Goal: Task Accomplishment & Management: Manage account settings

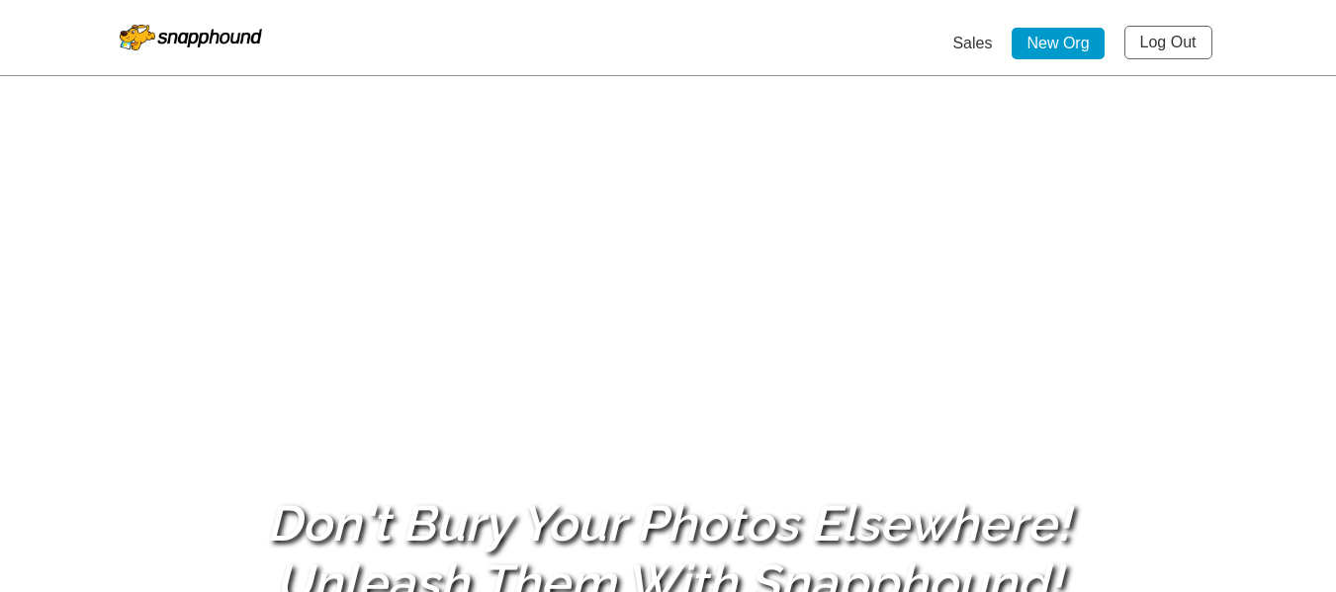
drag, startPoint x: 0, startPoint y: 0, endPoint x: 1161, endPoint y: 37, distance: 1161.5
click at [1161, 37] on link "Log Out" at bounding box center [1168, 43] width 88 height 34
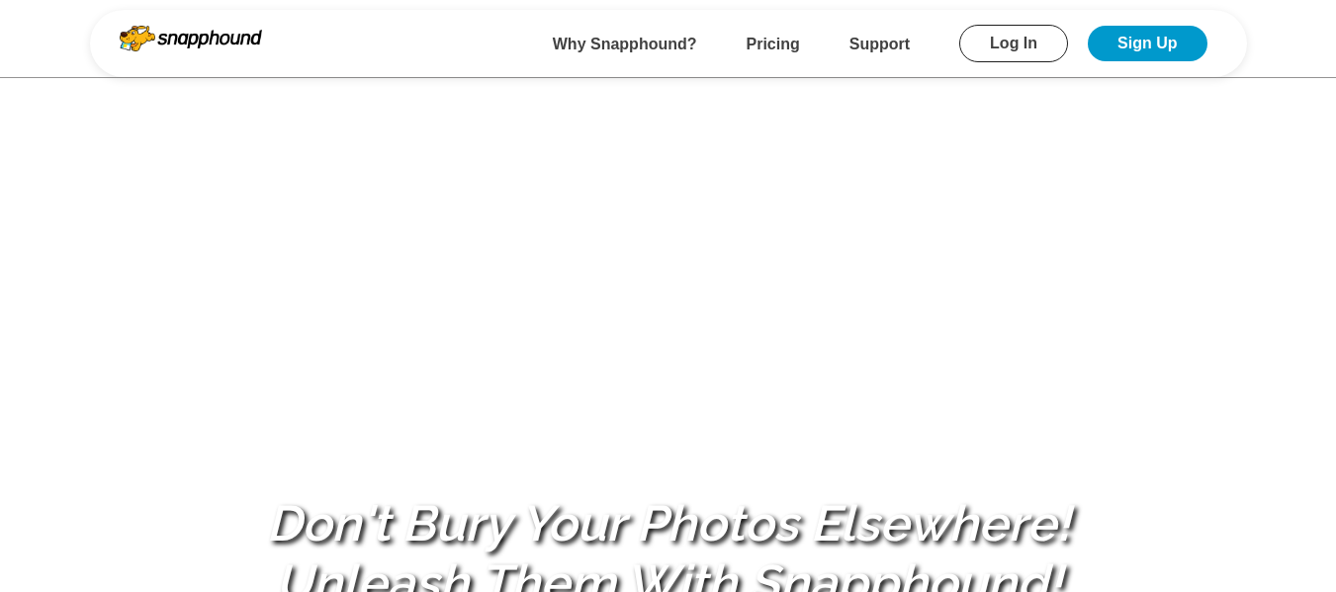
click at [1019, 52] on link "Log In" at bounding box center [1013, 44] width 109 height 38
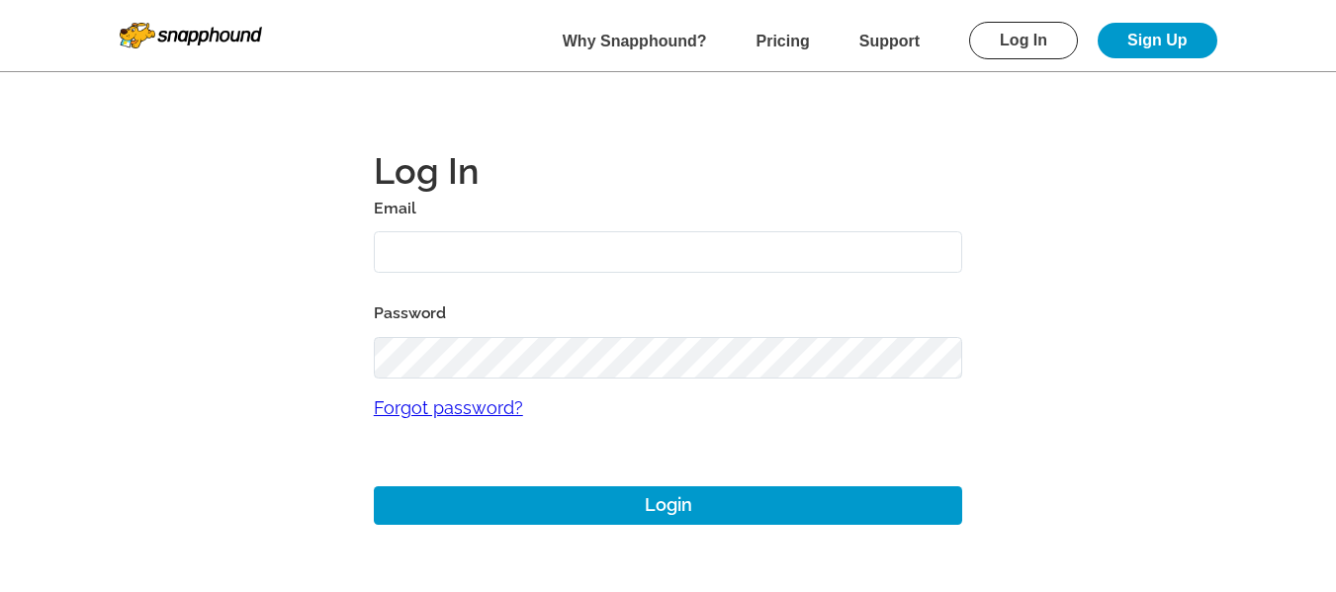
click at [509, 255] on input "text" at bounding box center [668, 252] width 589 height 43
type input "[EMAIL_ADDRESS][DOMAIN_NAME]"
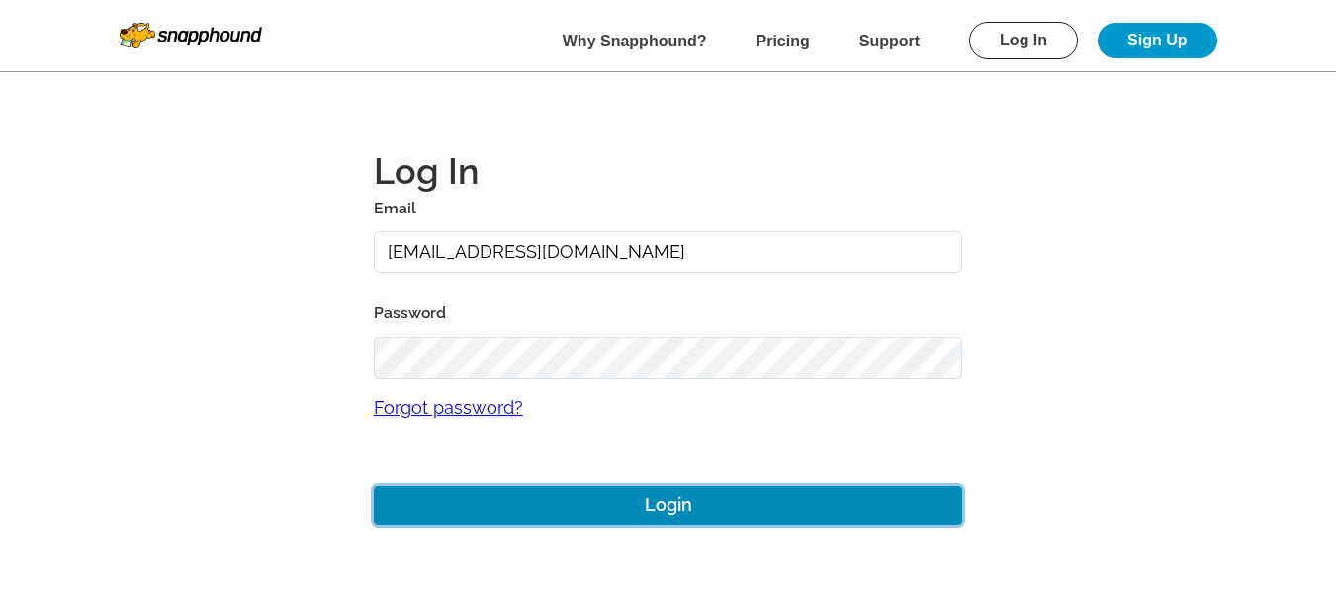
click at [596, 501] on button "Login" at bounding box center [668, 506] width 589 height 39
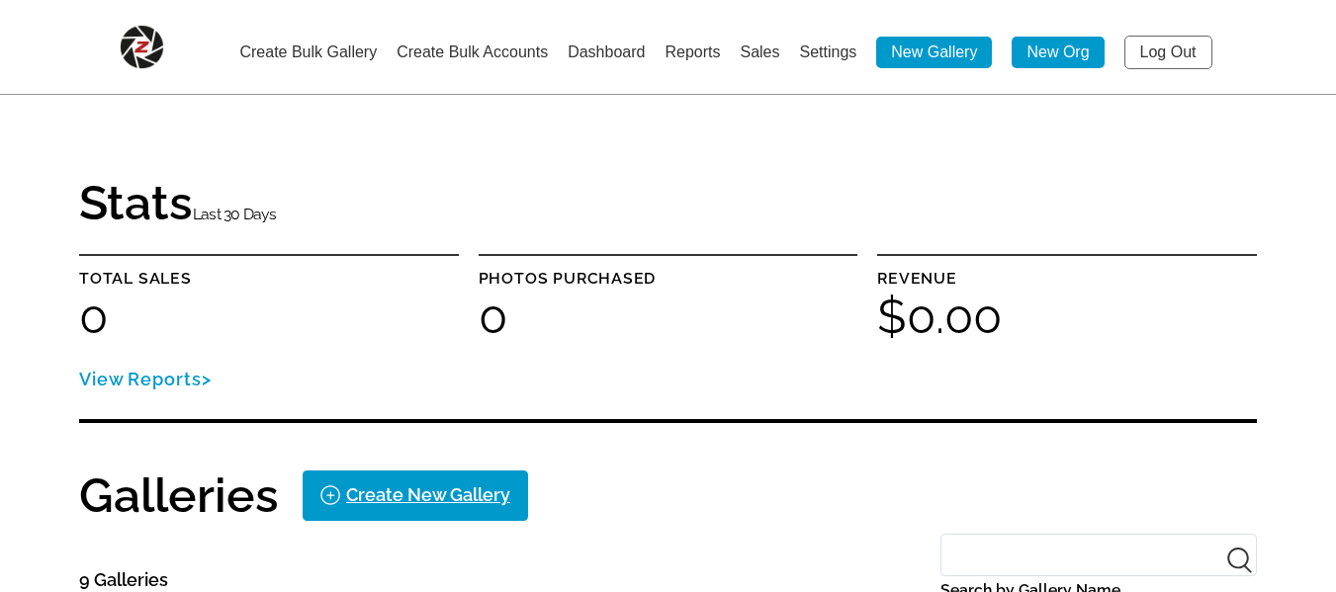
click at [825, 49] on link "Settings" at bounding box center [827, 52] width 57 height 17
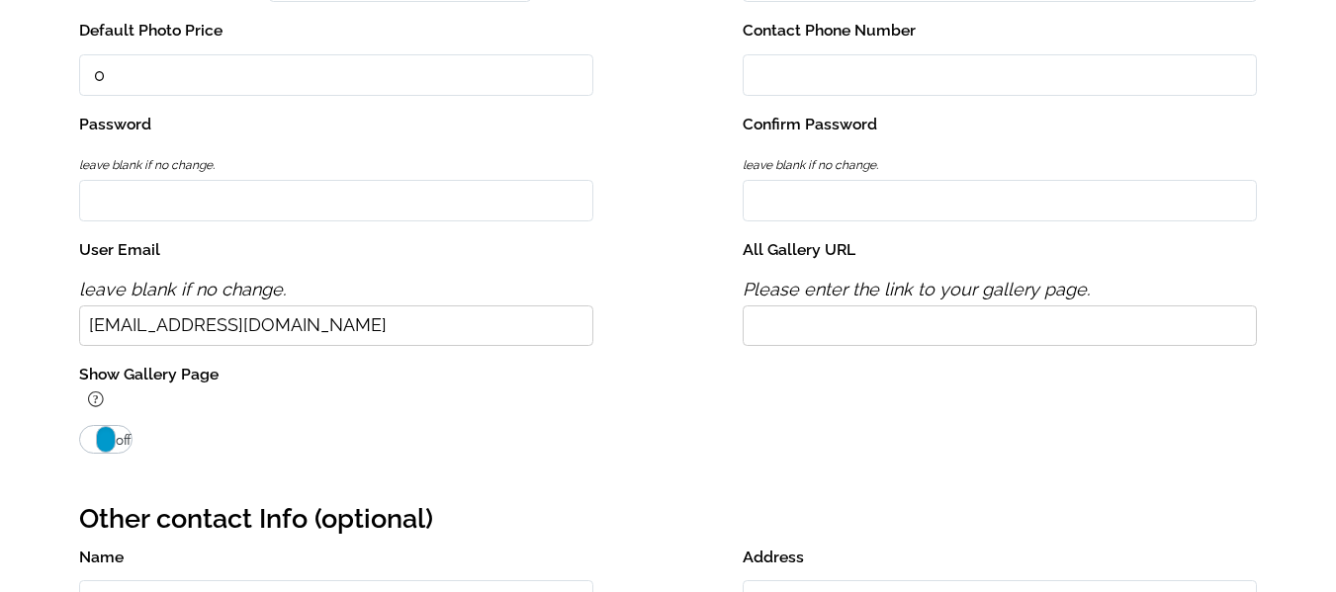
scroll to position [593, 0]
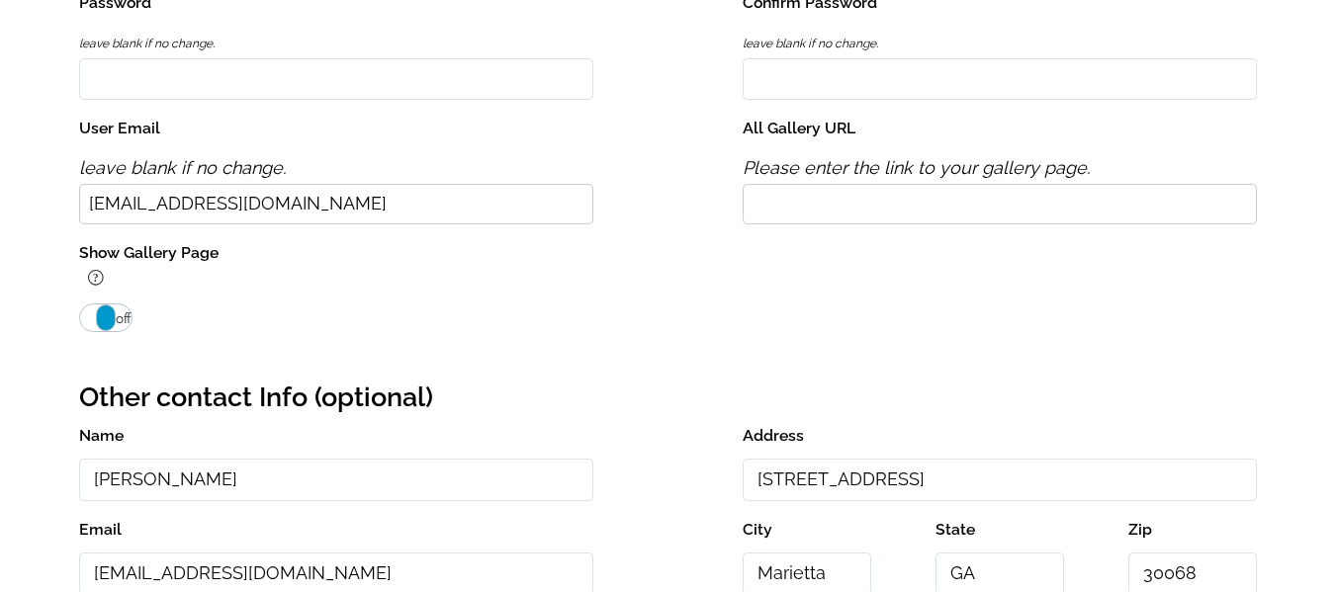
click at [92, 320] on span "on" at bounding box center [88, 319] width 16 height 24
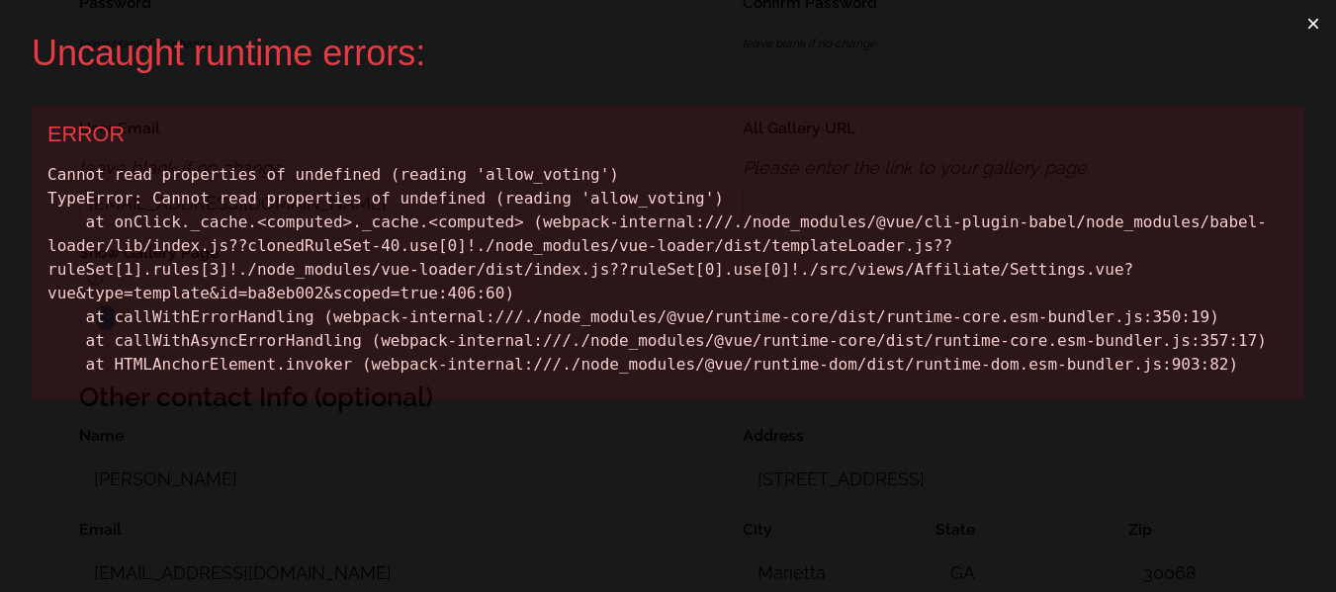
scroll to position [0, 0]
click at [515, 175] on div "Cannot read properties of undefined (reading 'allow_voting') TypeError: Cannot …" at bounding box center [667, 270] width 1241 height 214
copy div "allow_voting"
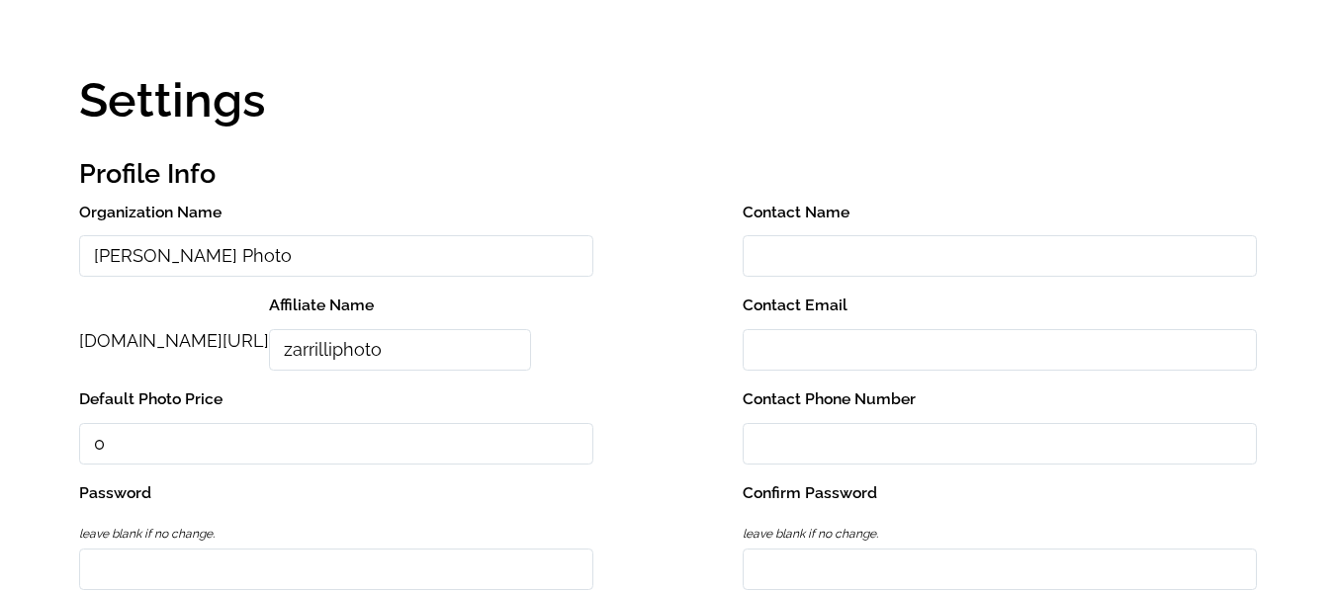
scroll to position [494, 0]
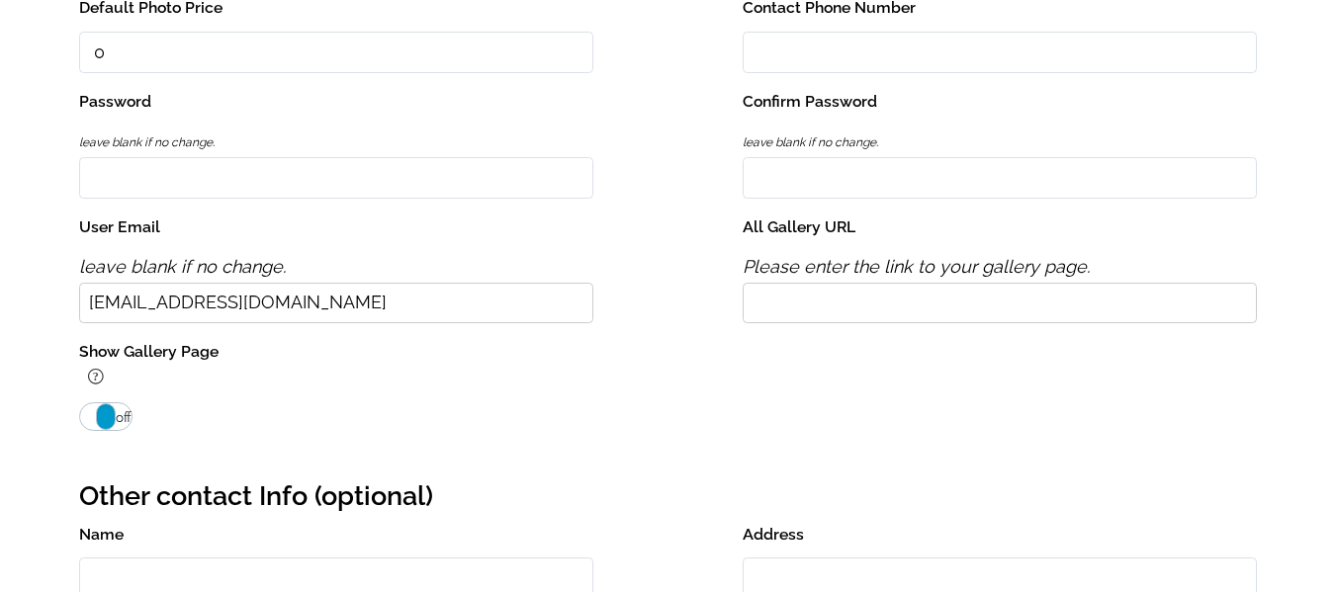
click at [119, 420] on span "off" at bounding box center [124, 417] width 16 height 24
click at [90, 420] on span "on" at bounding box center [88, 417] width 16 height 24
click at [124, 417] on span "off" at bounding box center [124, 417] width 16 height 24
click at [85, 417] on span "on" at bounding box center [88, 417] width 16 height 24
click at [135, 414] on div "Show Gallery Page ? on off" at bounding box center [336, 385] width 514 height 94
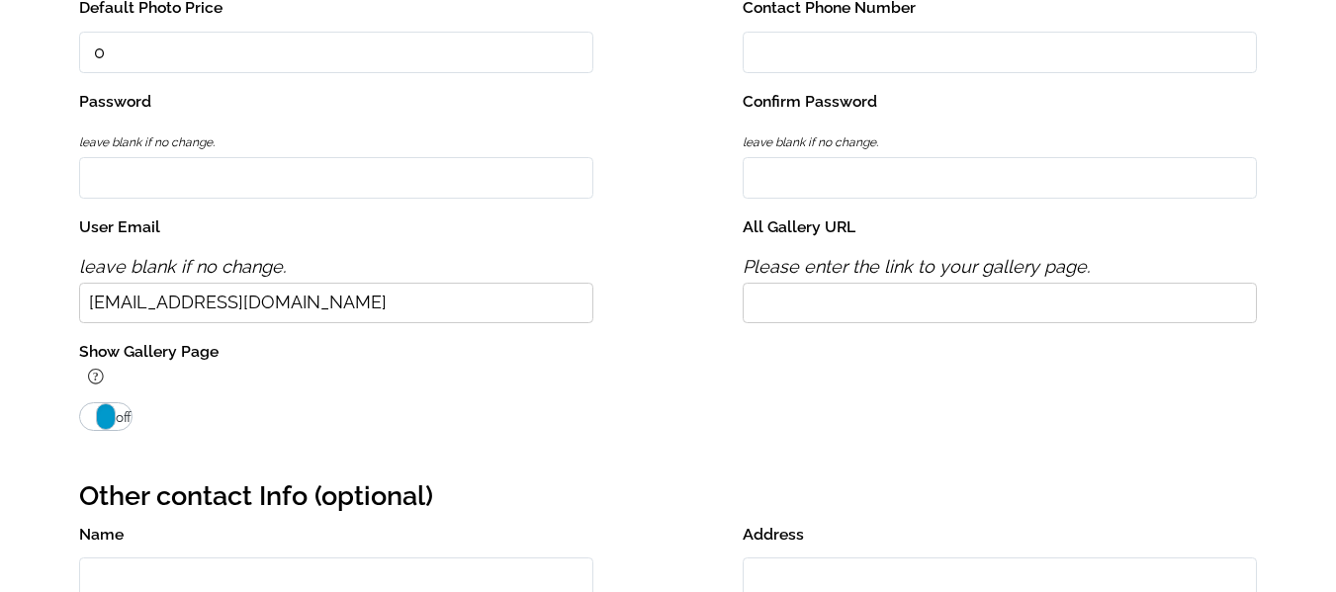
click at [83, 414] on span "on" at bounding box center [88, 417] width 16 height 24
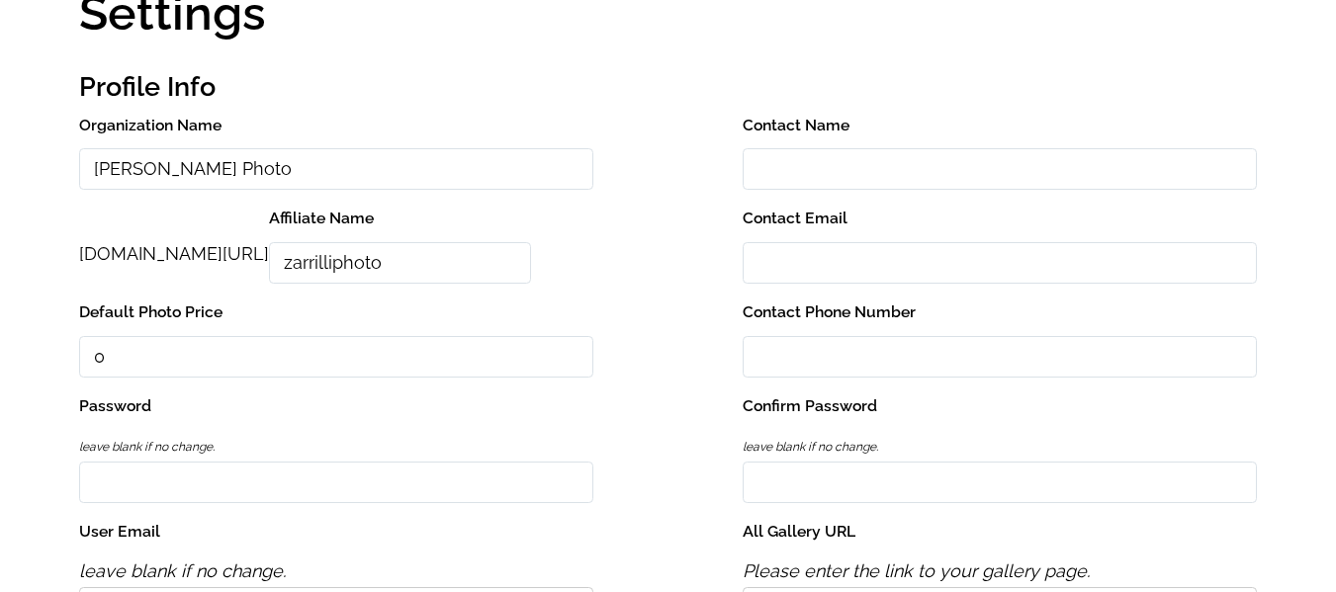
scroll to position [593, 0]
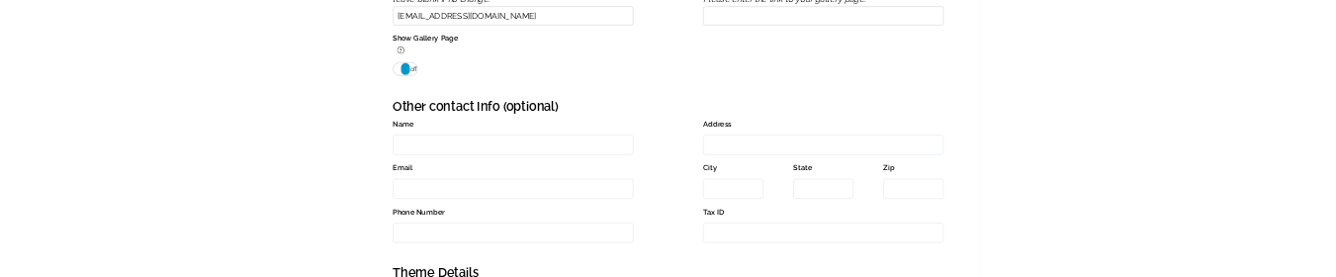
scroll to position [791, 0]
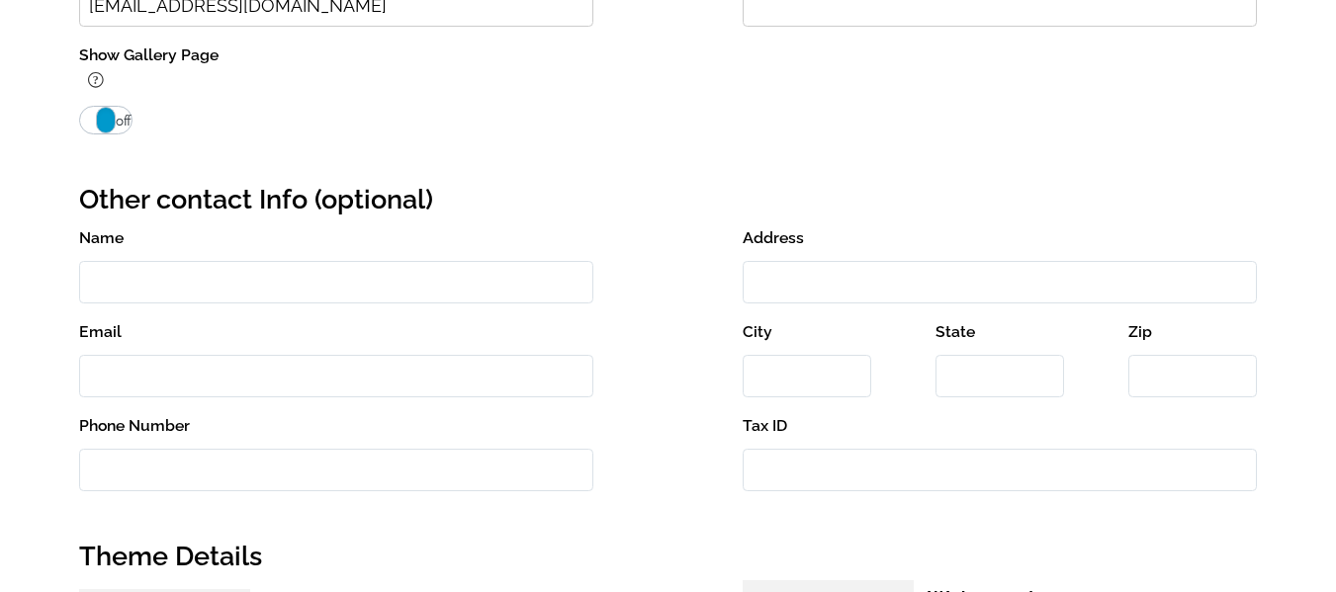
click at [121, 118] on span "off" at bounding box center [124, 121] width 16 height 24
click at [96, 119] on span at bounding box center [106, 120] width 20 height 27
click at [116, 117] on span "off" at bounding box center [124, 121] width 16 height 24
click at [86, 120] on span "on" at bounding box center [88, 121] width 16 height 24
click at [120, 129] on span "off" at bounding box center [124, 121] width 16 height 24
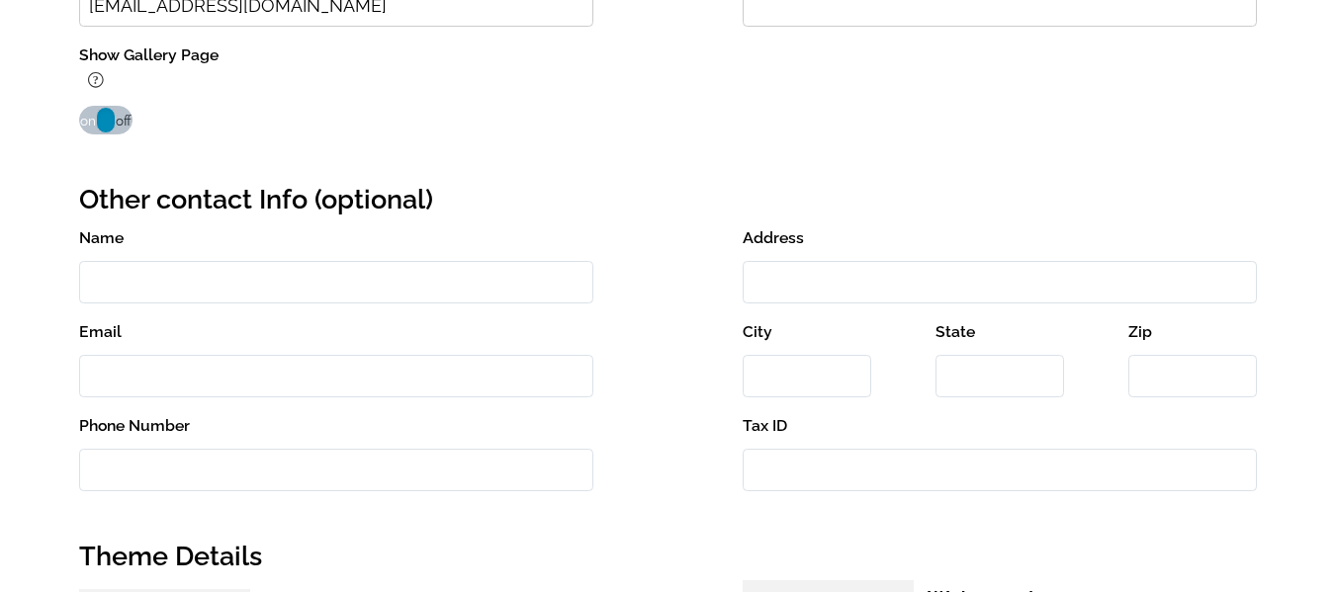
click at [99, 129] on span at bounding box center [106, 120] width 20 height 27
click at [120, 120] on span "off" at bounding box center [124, 121] width 16 height 24
click at [95, 128] on span "on" at bounding box center [88, 121] width 16 height 24
click at [122, 120] on span "off" at bounding box center [124, 121] width 16 height 24
click at [94, 126] on span "on" at bounding box center [88, 121] width 16 height 24
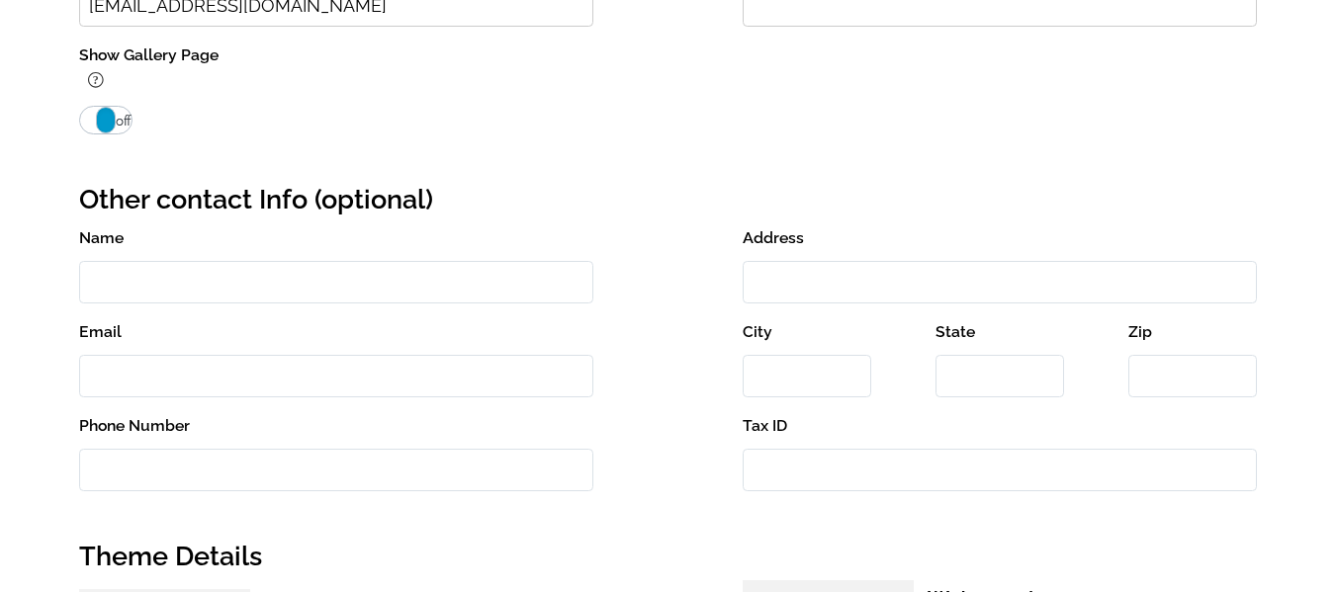
click at [120, 125] on span "off" at bounding box center [124, 121] width 16 height 24
click at [89, 125] on span "on" at bounding box center [88, 121] width 16 height 24
click at [122, 120] on span "off" at bounding box center [124, 121] width 16 height 24
click at [85, 123] on span "on" at bounding box center [88, 121] width 16 height 24
click at [126, 122] on span "off" at bounding box center [124, 121] width 16 height 24
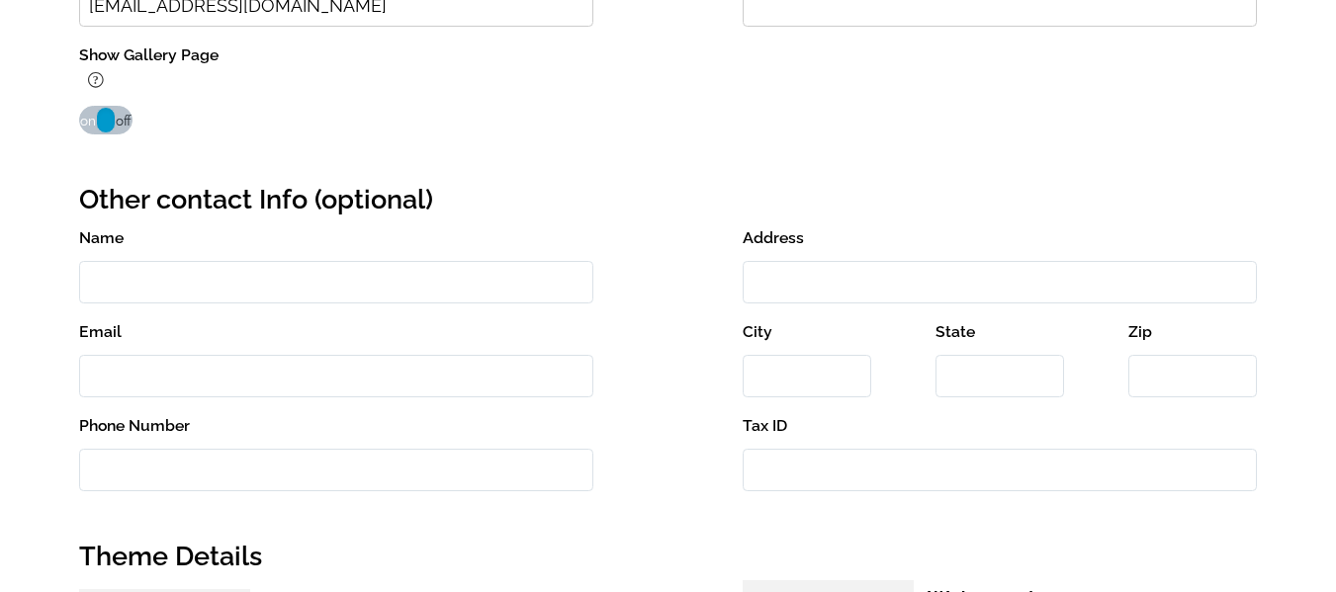
click at [83, 124] on span "on" at bounding box center [88, 121] width 16 height 24
click at [130, 124] on span "off" at bounding box center [124, 121] width 16 height 24
click at [85, 127] on span "on" at bounding box center [88, 121] width 16 height 24
click at [126, 123] on span "off" at bounding box center [124, 121] width 16 height 24
click at [74, 125] on main "Settings Profile Info Organization Name Zarrilli Photo Contact Name 172.snappho…" at bounding box center [668, 561] width 1336 height 2704
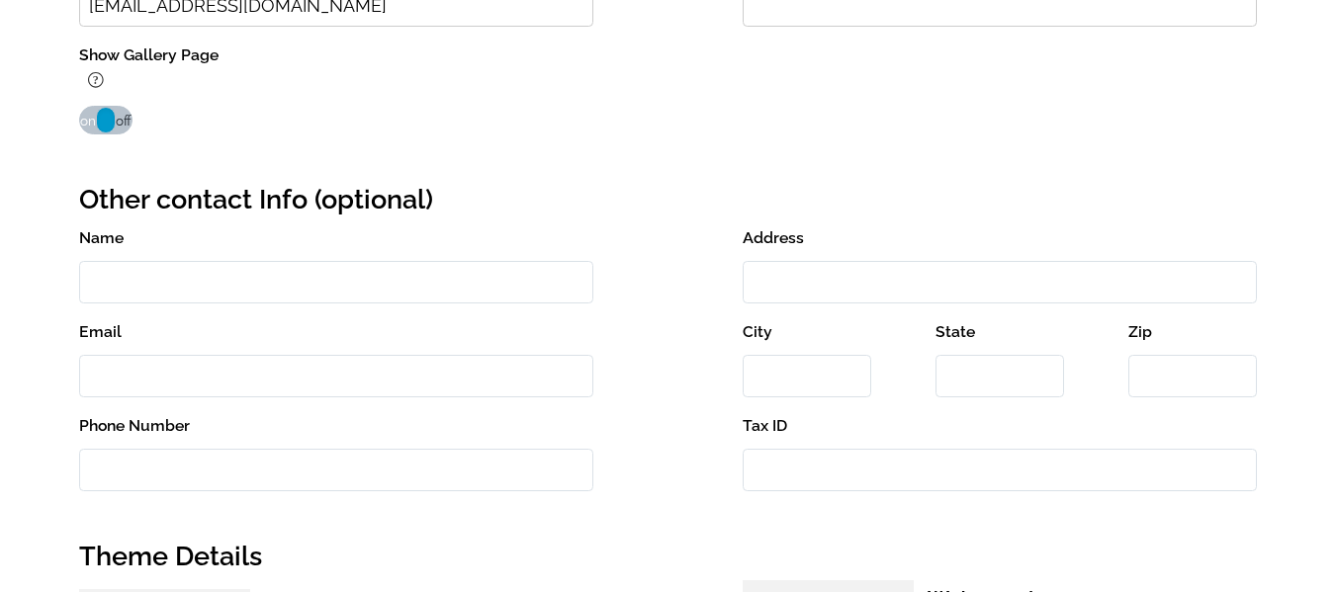
click at [92, 125] on span "on" at bounding box center [88, 121] width 16 height 24
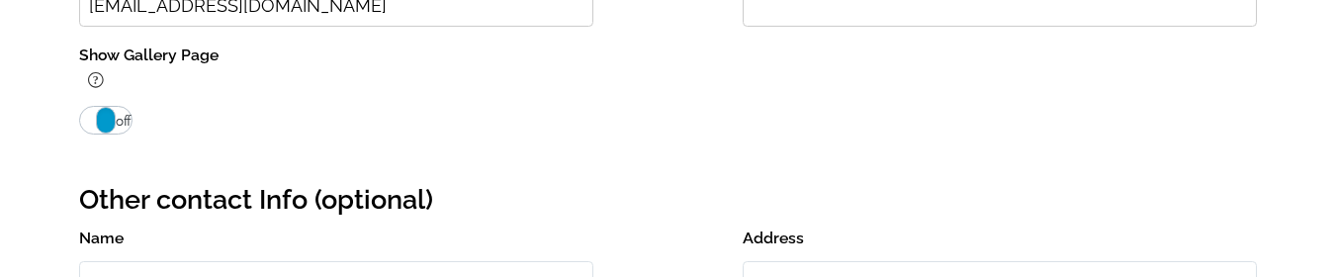
click at [121, 121] on span "off" at bounding box center [124, 121] width 16 height 24
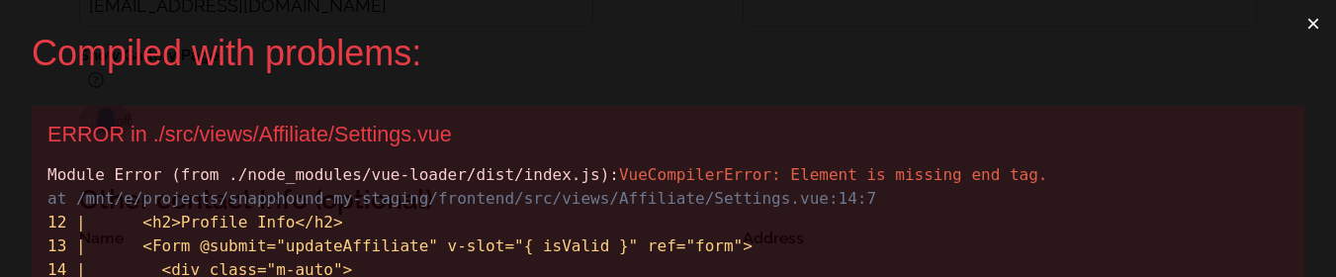
scroll to position [0, 0]
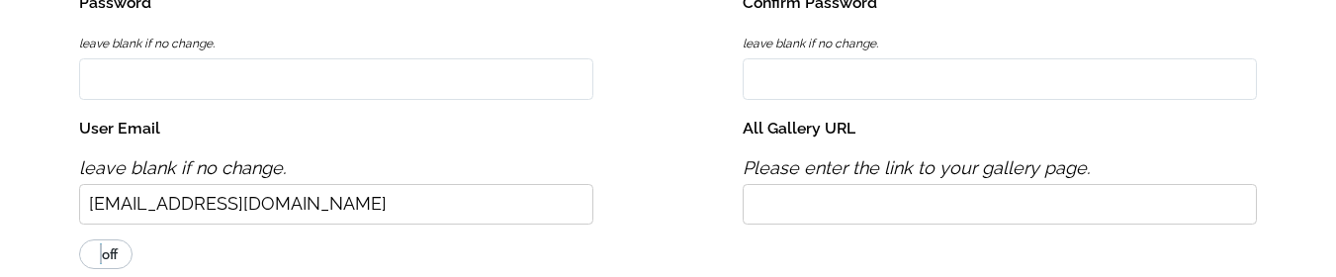
scroll to position [692, 0]
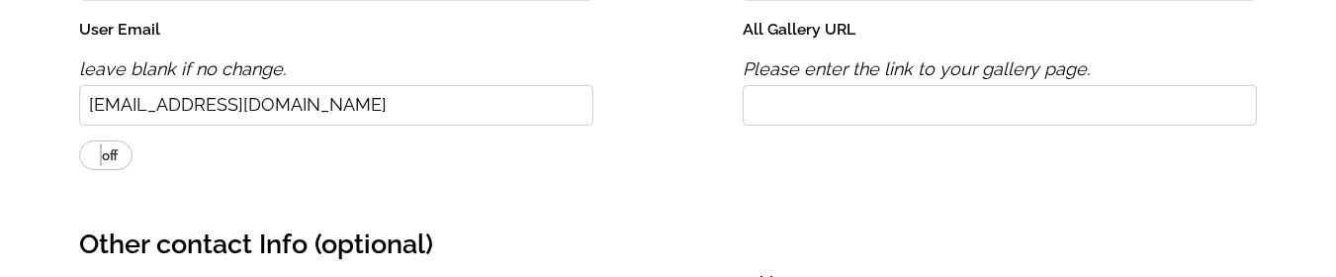
click at [116, 162] on span "off" at bounding box center [110, 155] width 16 height 16
click at [79, 140] on input "on off" at bounding box center [78, 139] width 1 height 1
click at [93, 158] on span "on" at bounding box center [88, 155] width 16 height 16
click at [79, 140] on input "on off" at bounding box center [78, 139] width 1 height 1
click at [117, 164] on label "on off" at bounding box center [105, 155] width 53 height 30
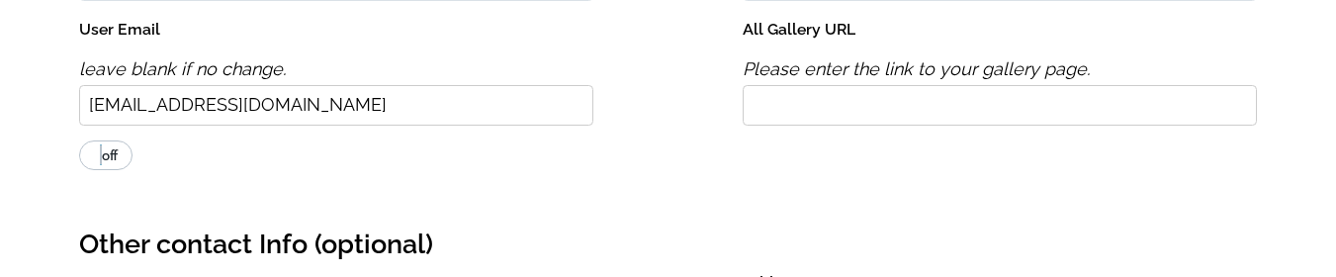
click at [79, 140] on input "on off" at bounding box center [78, 139] width 1 height 1
click at [84, 159] on span "on" at bounding box center [88, 155] width 16 height 16
click at [79, 140] on input "on off" at bounding box center [78, 139] width 1 height 1
click at [115, 159] on span "off" at bounding box center [110, 155] width 16 height 16
click at [79, 140] on input "on off" at bounding box center [78, 139] width 1 height 1
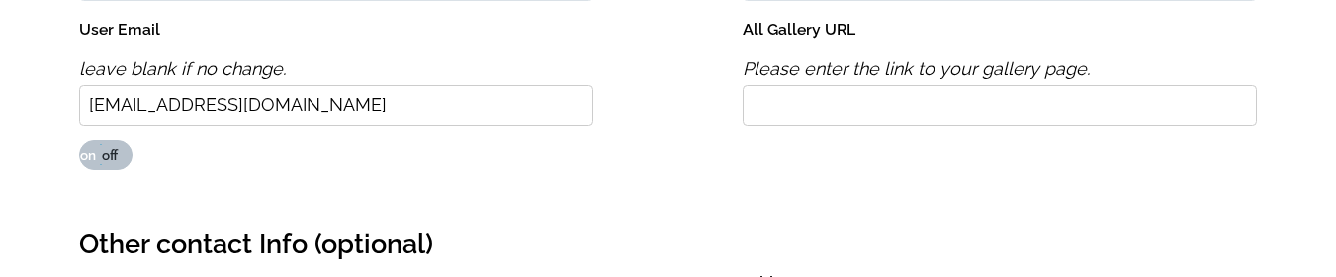
click at [91, 158] on span "on" at bounding box center [88, 155] width 16 height 16
click at [79, 140] on input "on off" at bounding box center [78, 139] width 1 height 1
click at [115, 155] on span "off" at bounding box center [110, 155] width 16 height 16
click at [79, 140] on input "on off" at bounding box center [78, 139] width 1 height 1
click at [83, 154] on span "on" at bounding box center [88, 155] width 16 height 16
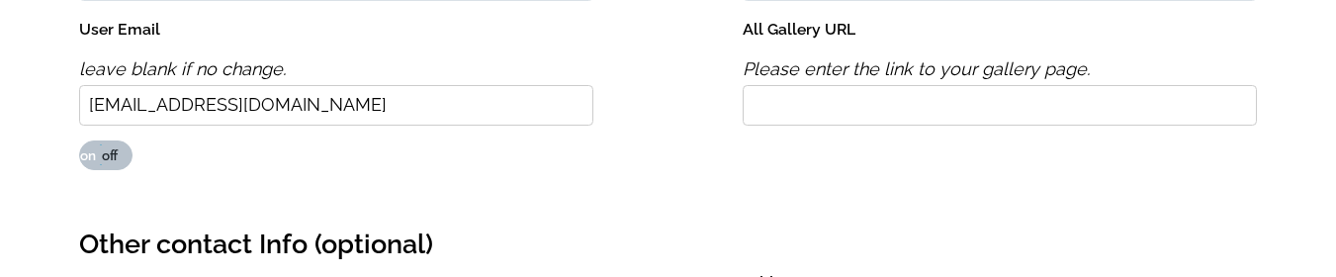
click at [79, 140] on input "on off" at bounding box center [78, 139] width 1 height 1
click at [110, 152] on span "off" at bounding box center [110, 155] width 16 height 16
click at [79, 140] on input "on off" at bounding box center [78, 139] width 1 height 1
click at [94, 152] on span "on" at bounding box center [88, 155] width 16 height 16
click at [79, 140] on input "on off" at bounding box center [78, 139] width 1 height 1
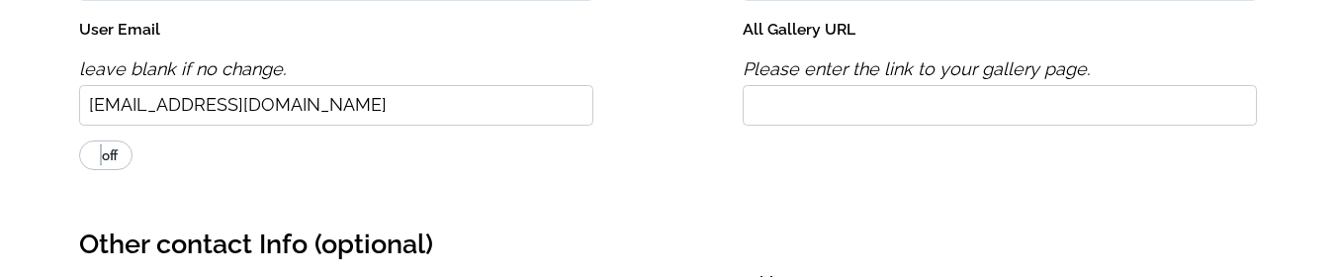
click at [104, 152] on span "off" at bounding box center [110, 155] width 16 height 16
click at [79, 140] on input "on off" at bounding box center [78, 139] width 1 height 1
click at [92, 153] on span "on" at bounding box center [88, 155] width 16 height 16
click at [79, 140] on input "on off" at bounding box center [78, 139] width 1 height 1
click at [111, 154] on span "off" at bounding box center [110, 155] width 16 height 16
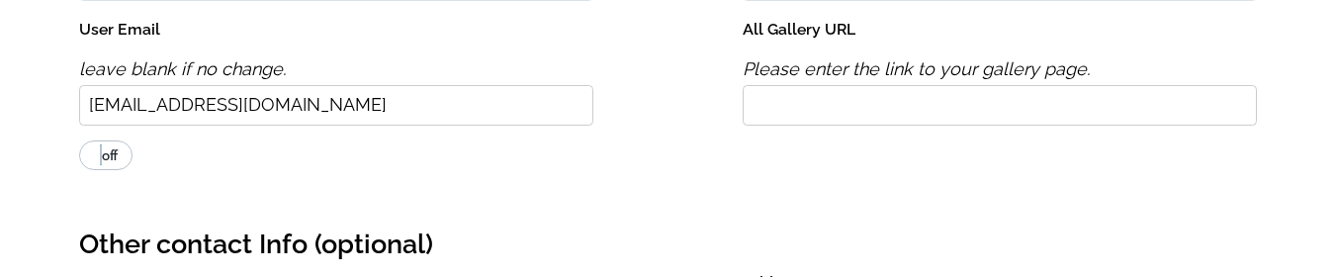
click at [79, 140] on input "on off" at bounding box center [78, 139] width 1 height 1
click at [89, 157] on span "on" at bounding box center [88, 155] width 16 height 16
click at [79, 140] on input "on off" at bounding box center [78, 139] width 1 height 1
click at [114, 155] on span "off" at bounding box center [110, 155] width 16 height 16
click at [79, 140] on input "on off" at bounding box center [78, 139] width 1 height 1
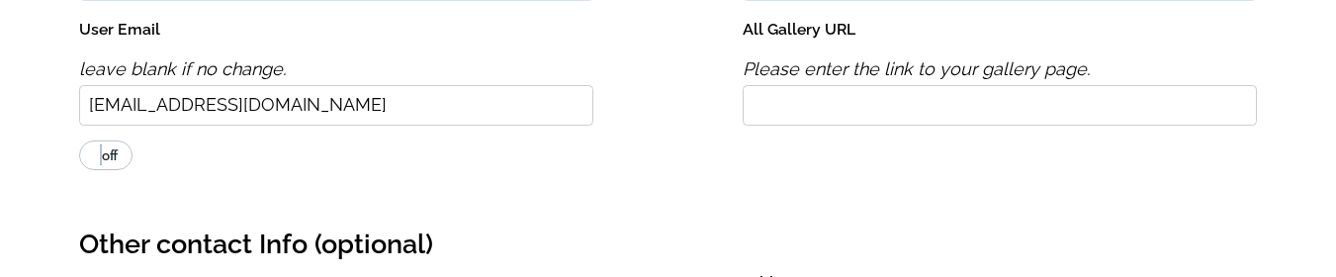
checkbox input "true"
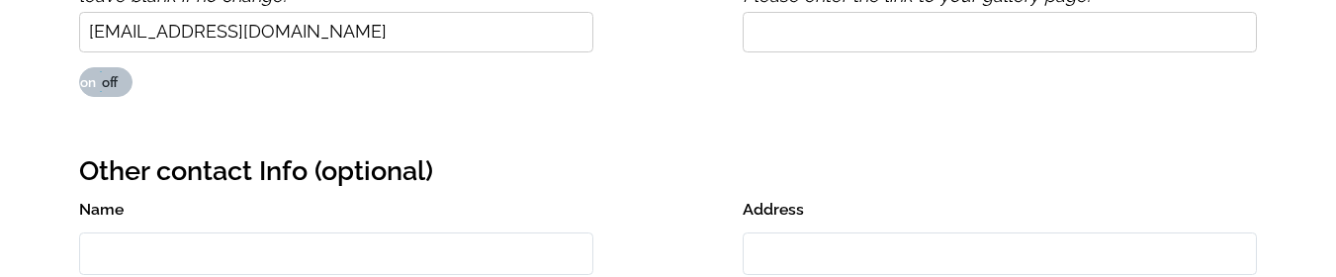
scroll to position [791, 0]
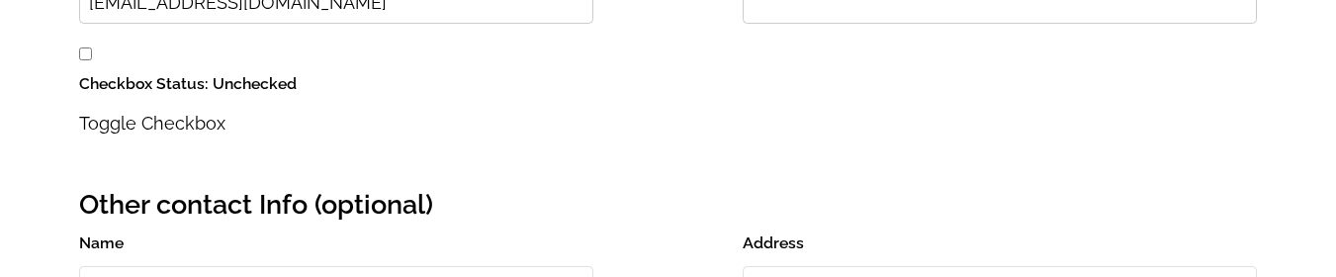
scroll to position [791, 0]
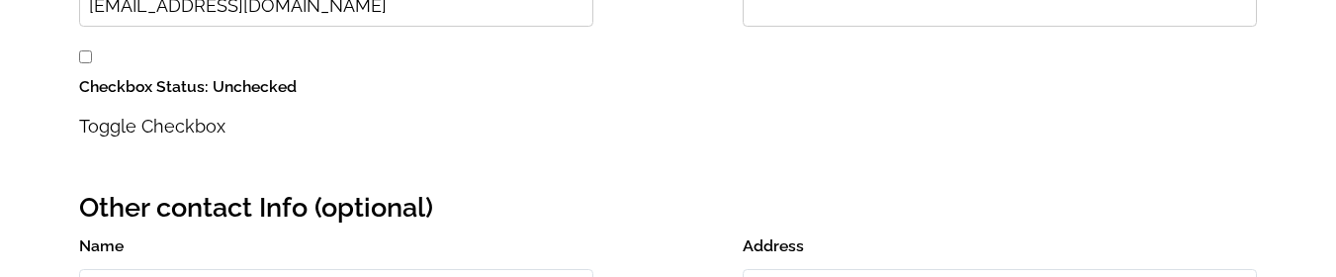
click at [87, 57] on input "checkbox" at bounding box center [85, 56] width 13 height 13
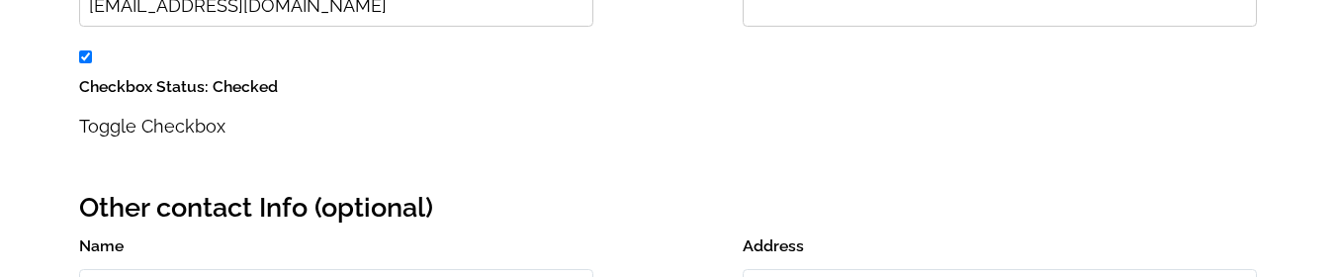
click at [87, 57] on input "checkbox" at bounding box center [85, 56] width 13 height 13
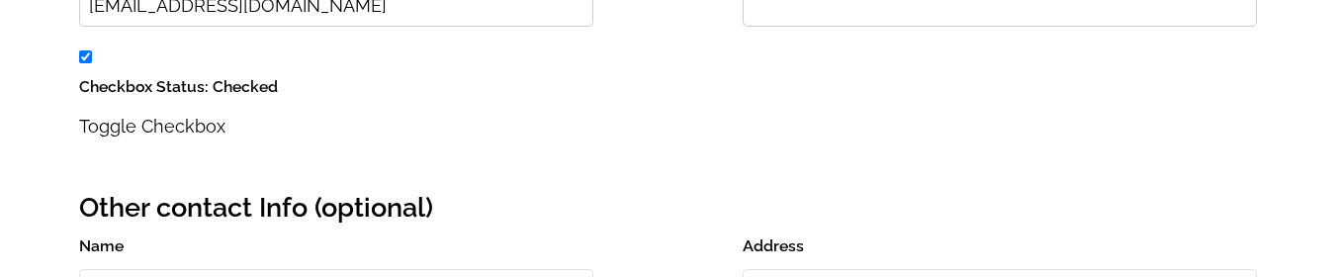
checkbox input "false"
